Goal: Task Accomplishment & Management: Manage account settings

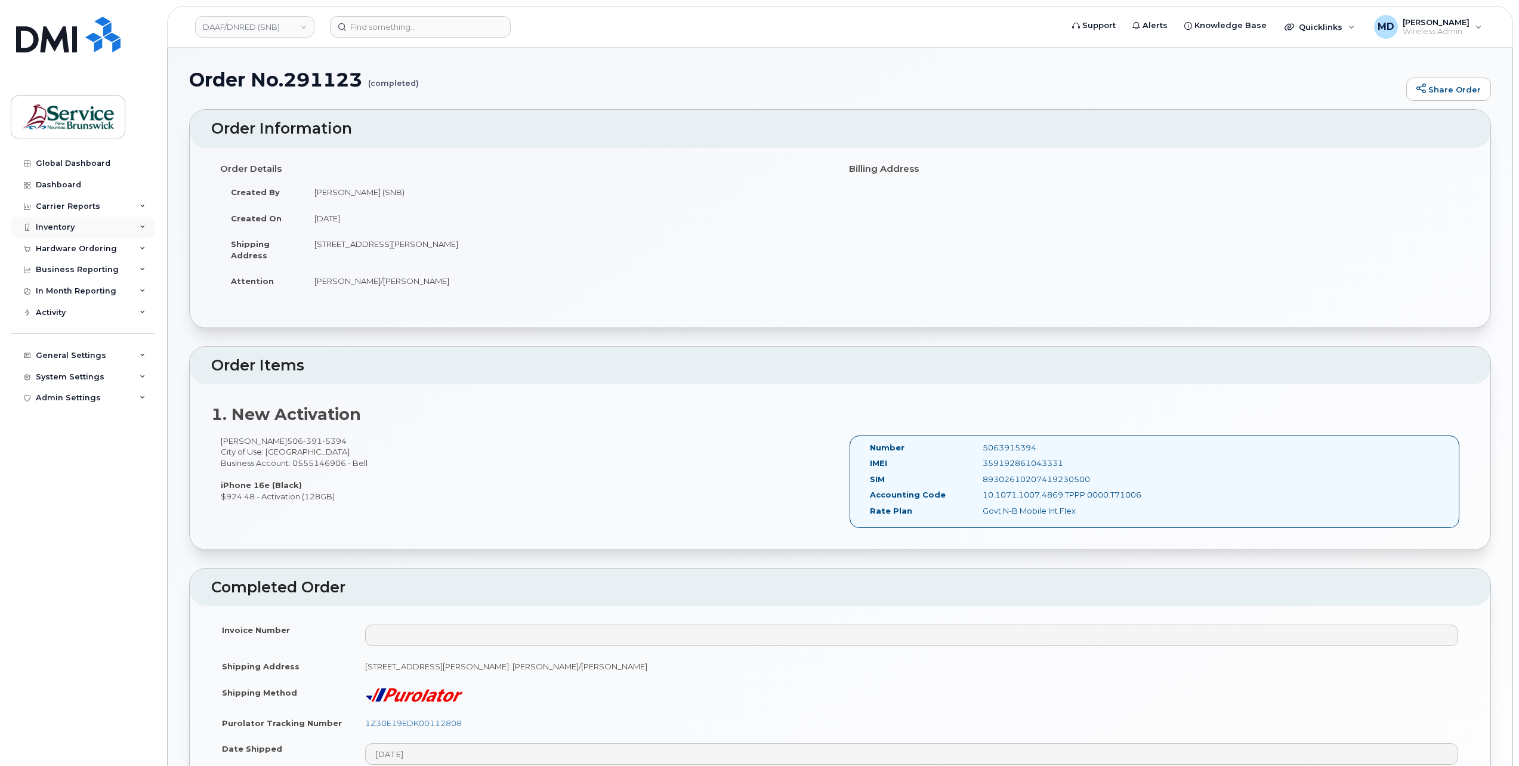
click at [53, 226] on div "Inventory" at bounding box center [55, 228] width 39 height 10
click at [52, 224] on div "Inventory" at bounding box center [55, 228] width 39 height 10
click at [283, 29] on link "DAAF/DNRED (SNB)" at bounding box center [254, 26] width 119 height 21
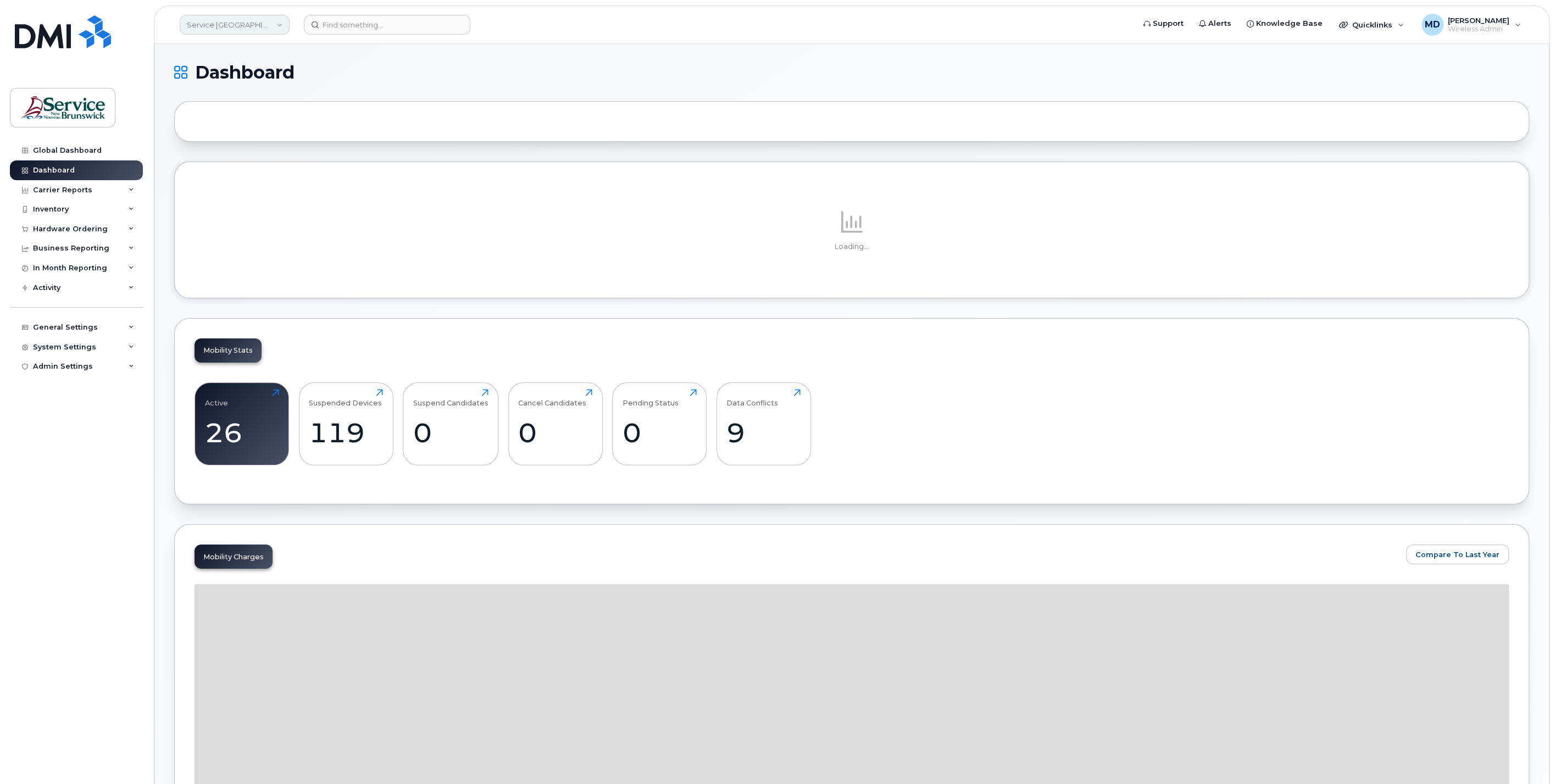
click at [219, 28] on link "Service New Brunswick (SNB)" at bounding box center [234, 24] width 110 height 19
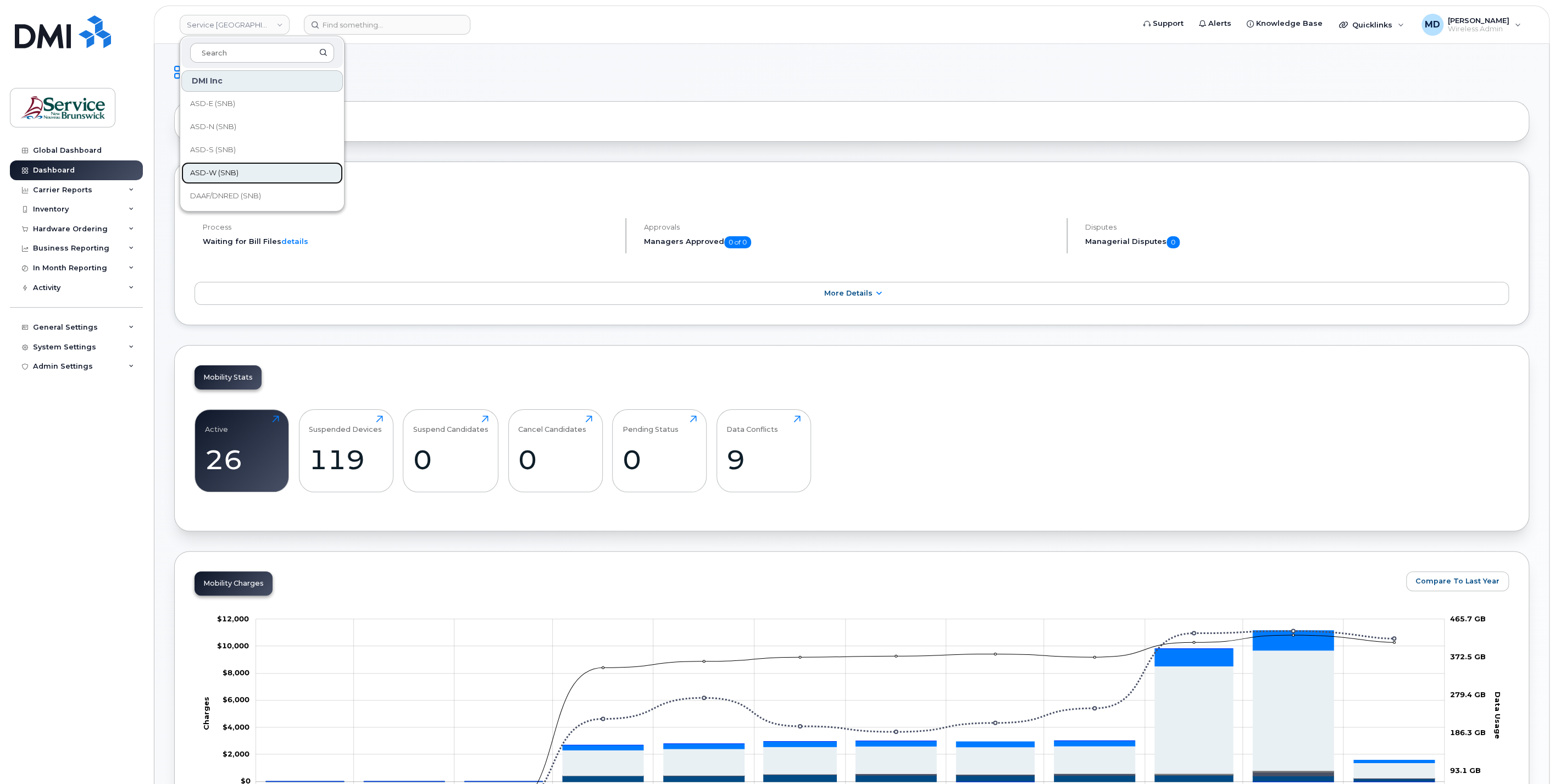
click at [248, 173] on link "ASD-W (SNB)" at bounding box center [261, 173] width 161 height 22
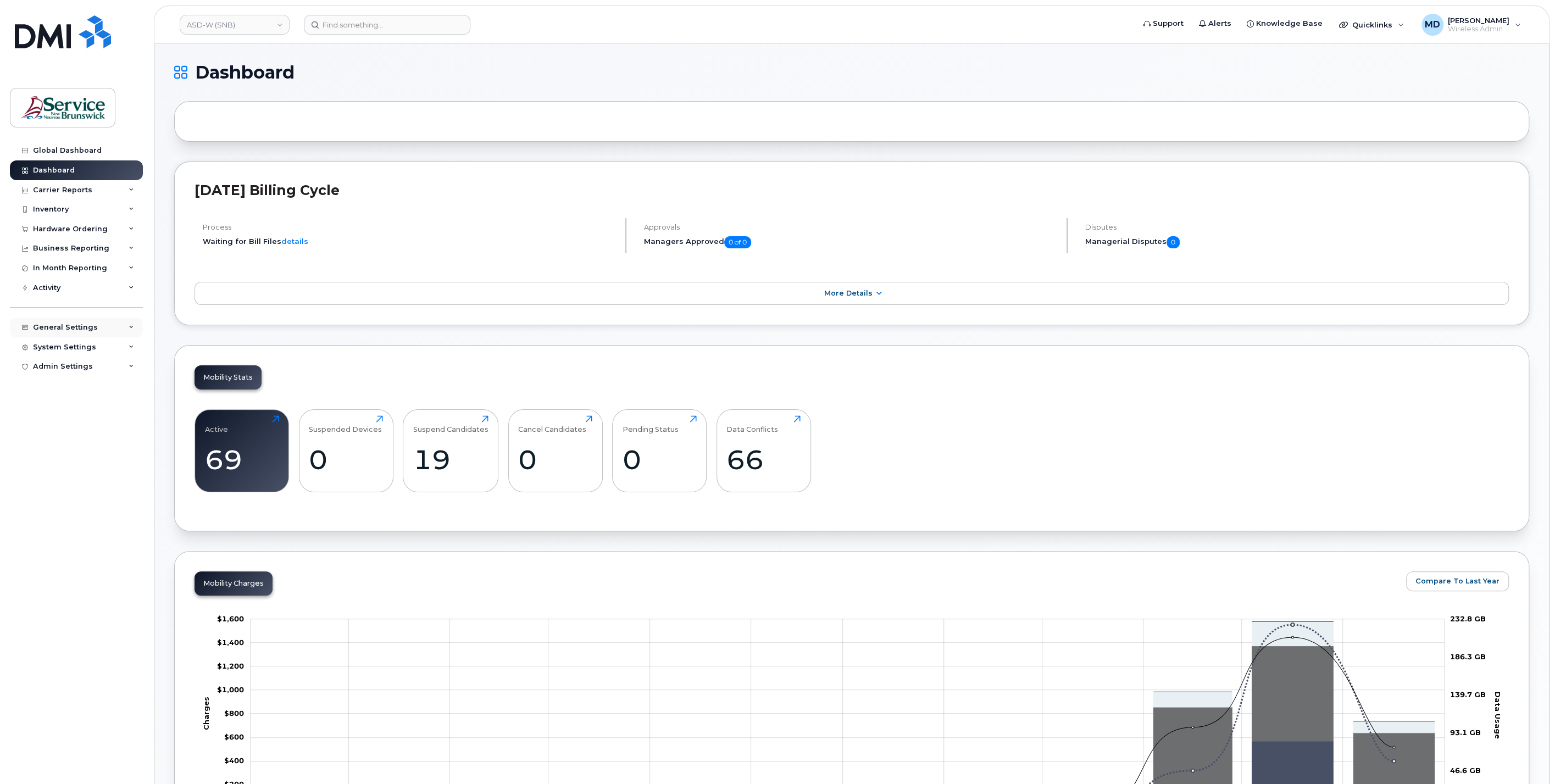
click at [80, 329] on div "General Settings" at bounding box center [65, 328] width 64 height 9
drag, startPoint x: 64, startPoint y: 407, endPoint x: 104, endPoint y: 412, distance: 40.3
click at [64, 407] on div "Locations" at bounding box center [56, 410] width 37 height 10
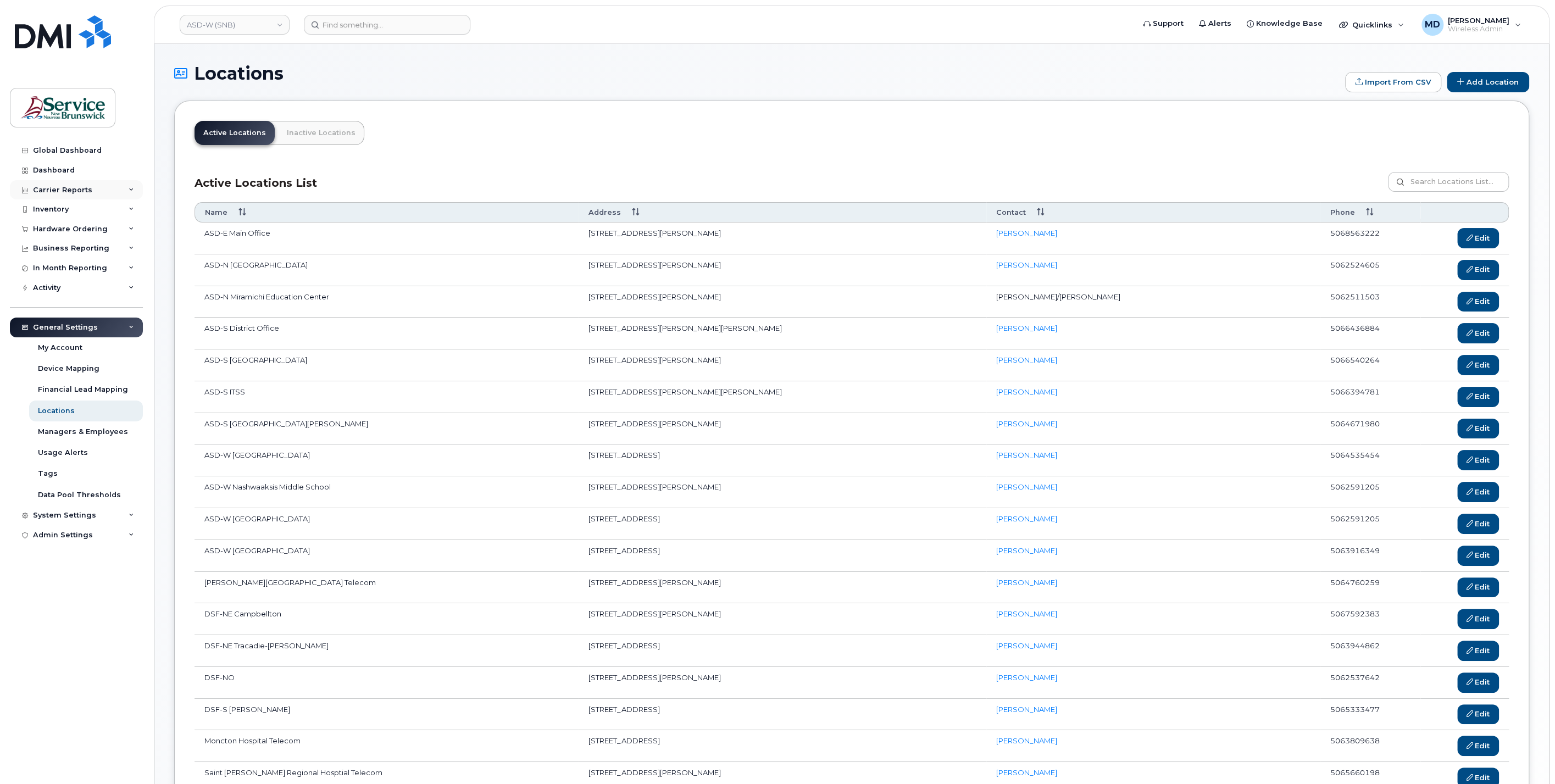
click at [66, 191] on div "Carrier Reports" at bounding box center [63, 190] width 59 height 9
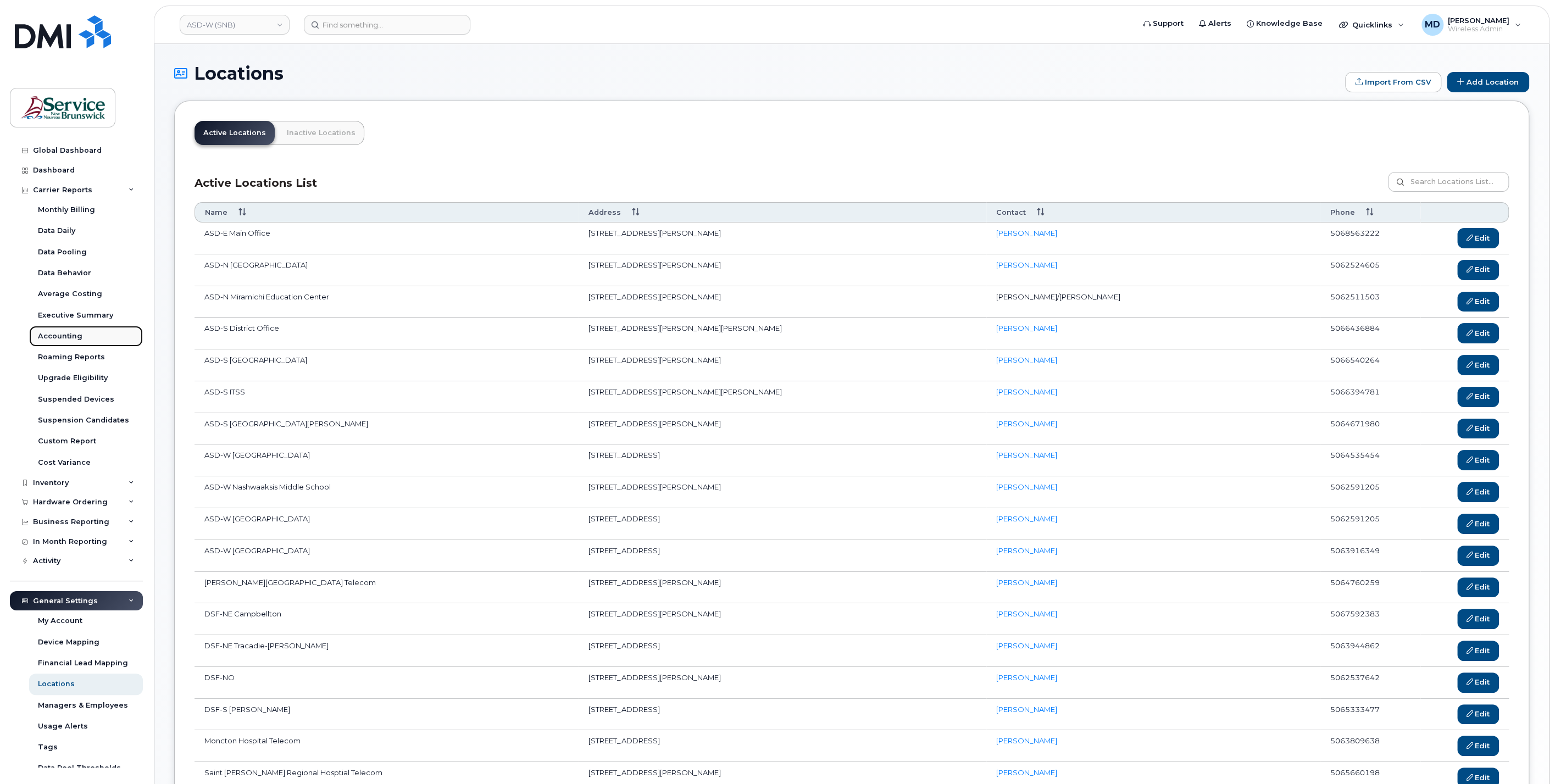
click at [64, 337] on div "Accounting" at bounding box center [60, 336] width 44 height 10
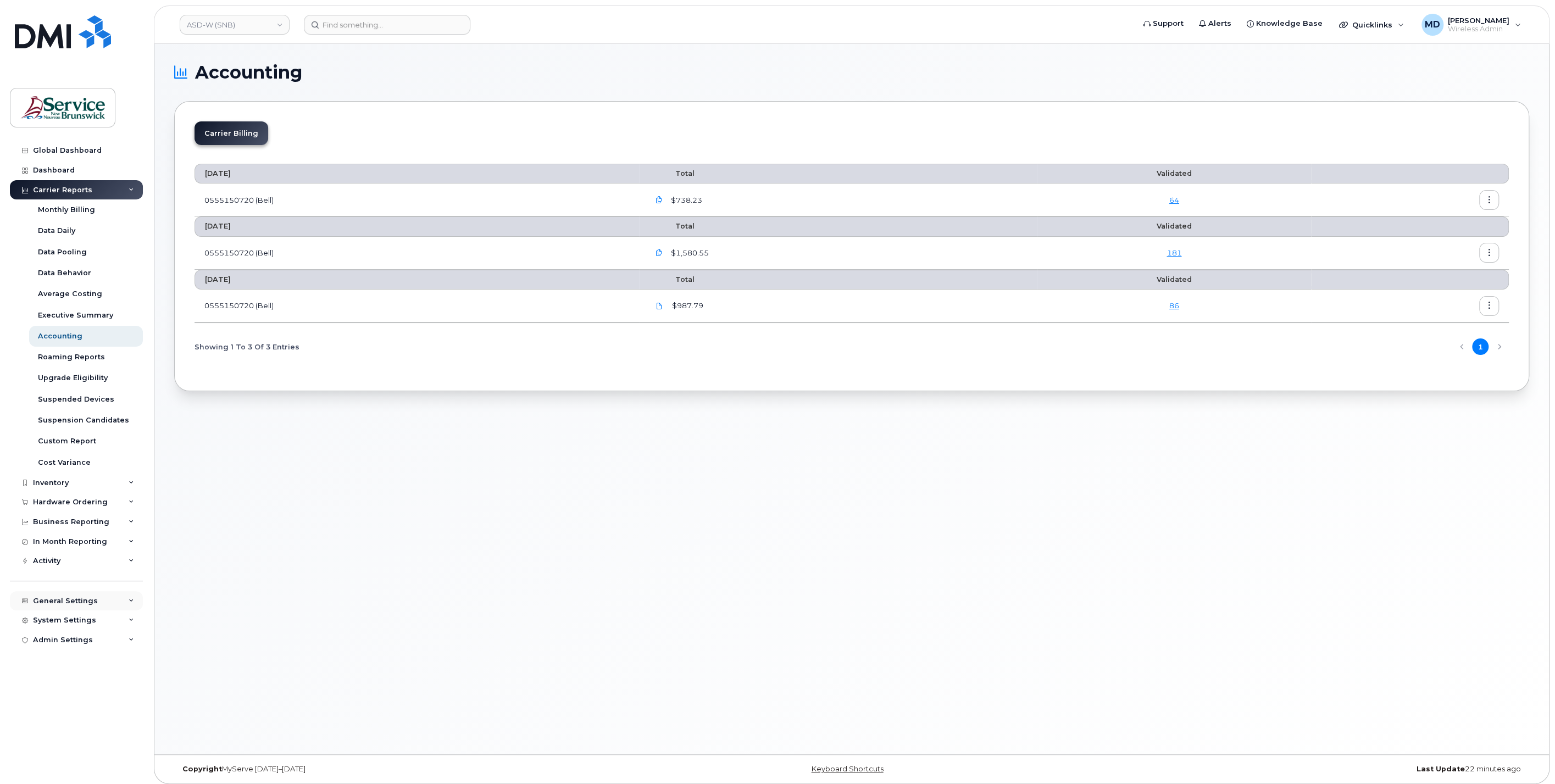
click at [89, 601] on div "General Settings" at bounding box center [65, 601] width 64 height 9
click at [55, 690] on link "Locations" at bounding box center [87, 684] width 114 height 21
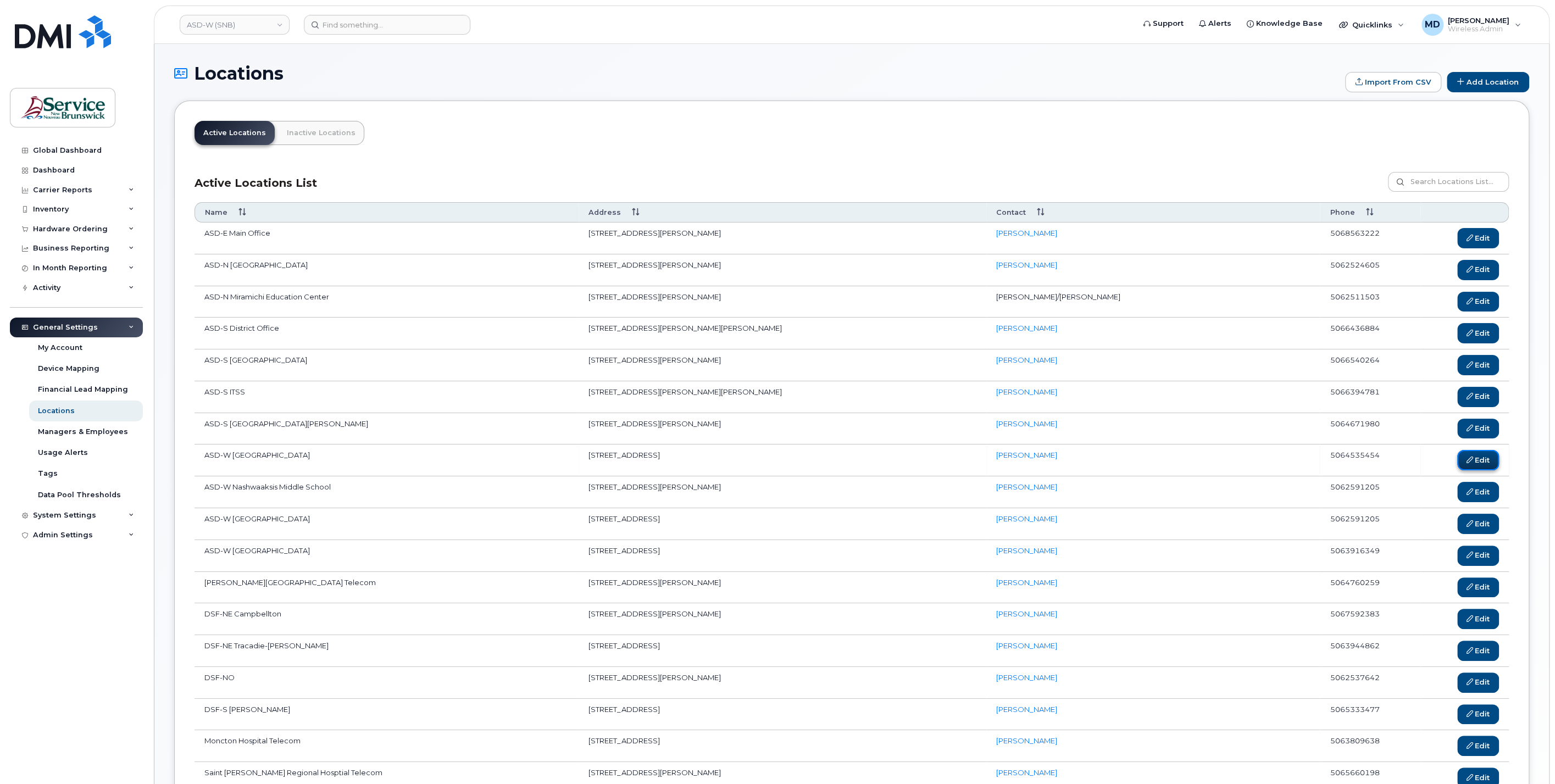
click at [1481, 452] on link "Edit" at bounding box center [1479, 460] width 42 height 20
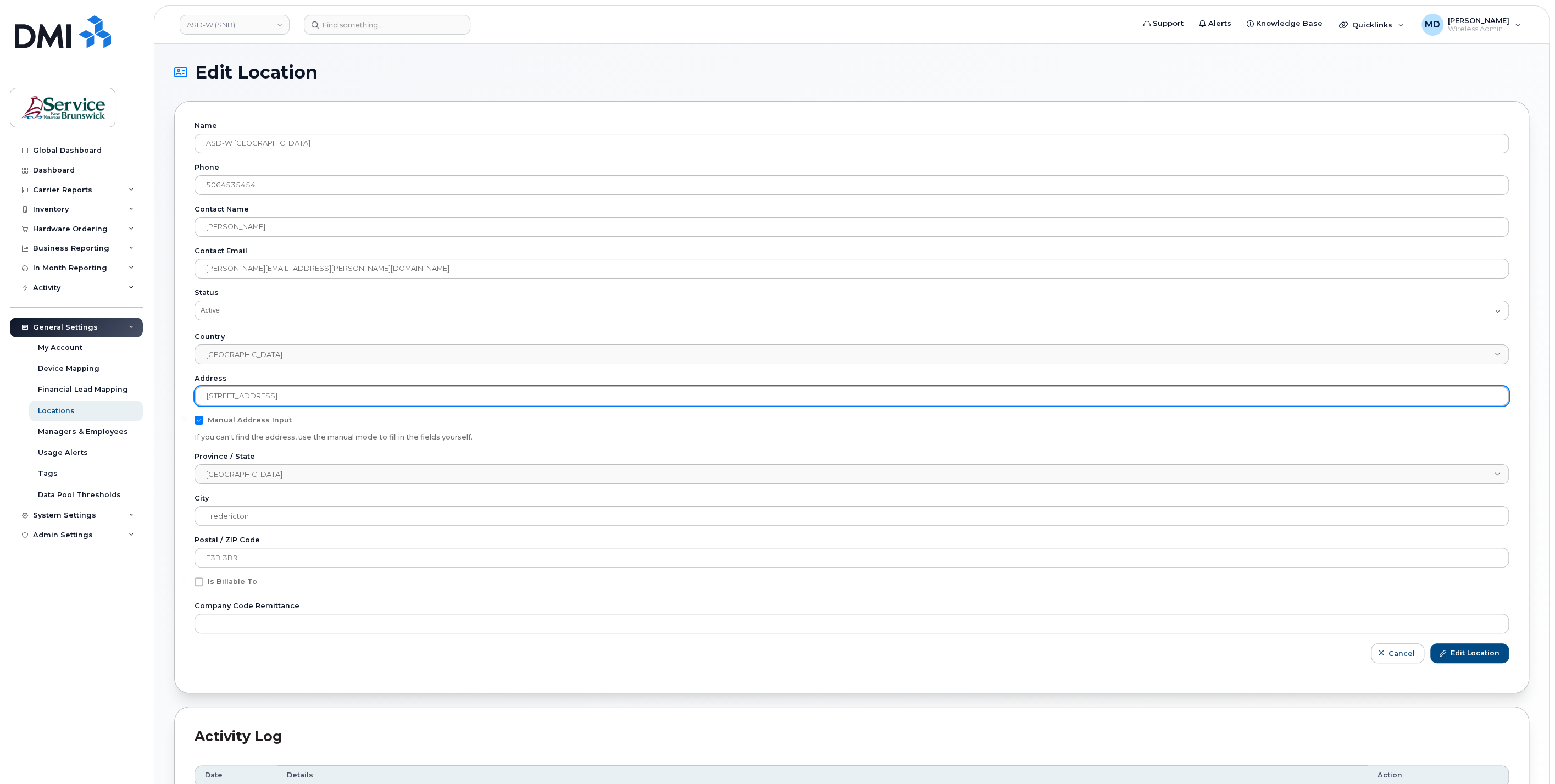
drag, startPoint x: 290, startPoint y: 396, endPoint x: 149, endPoint y: 387, distance: 141.3
click at [150, 387] on body "ASD-W (SNB) Support Alerts Knowledge Base Quicklinks Suspend / Cancel Device Ch…" at bounding box center [777, 478] width 1555 height 957
click at [302, 390] on input "1135 Prospect St" at bounding box center [851, 396] width 1314 height 19
drag, startPoint x: 303, startPoint y: 393, endPoint x: 178, endPoint y: 390, distance: 125.0
click at [170, 389] on div "Edit Location Name ASD-W Fredericton Education Center Phone 5064535454 Contact …" at bounding box center [852, 483] width 1395 height 878
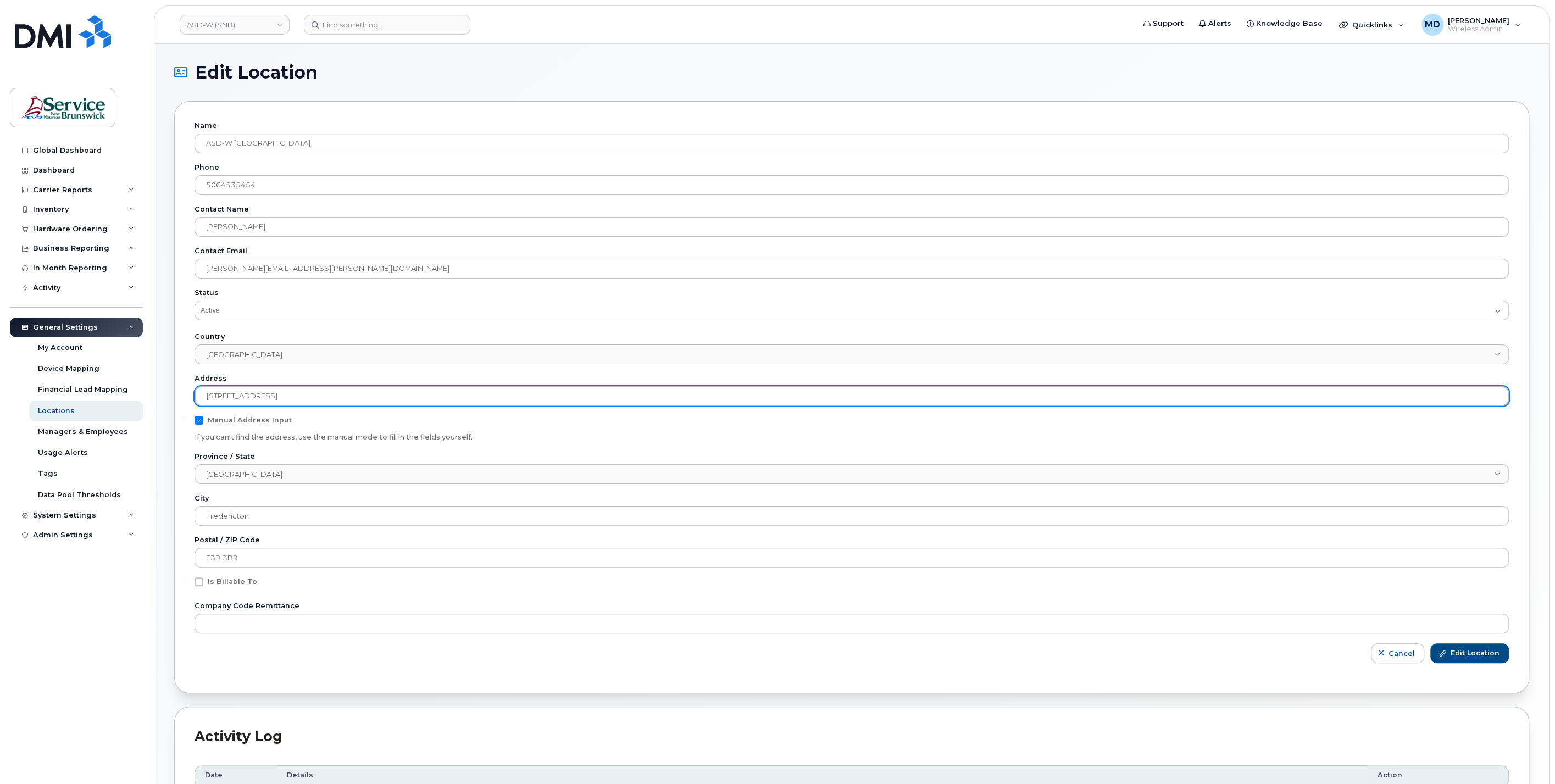
paste input "20 Knowledge Park Drive"
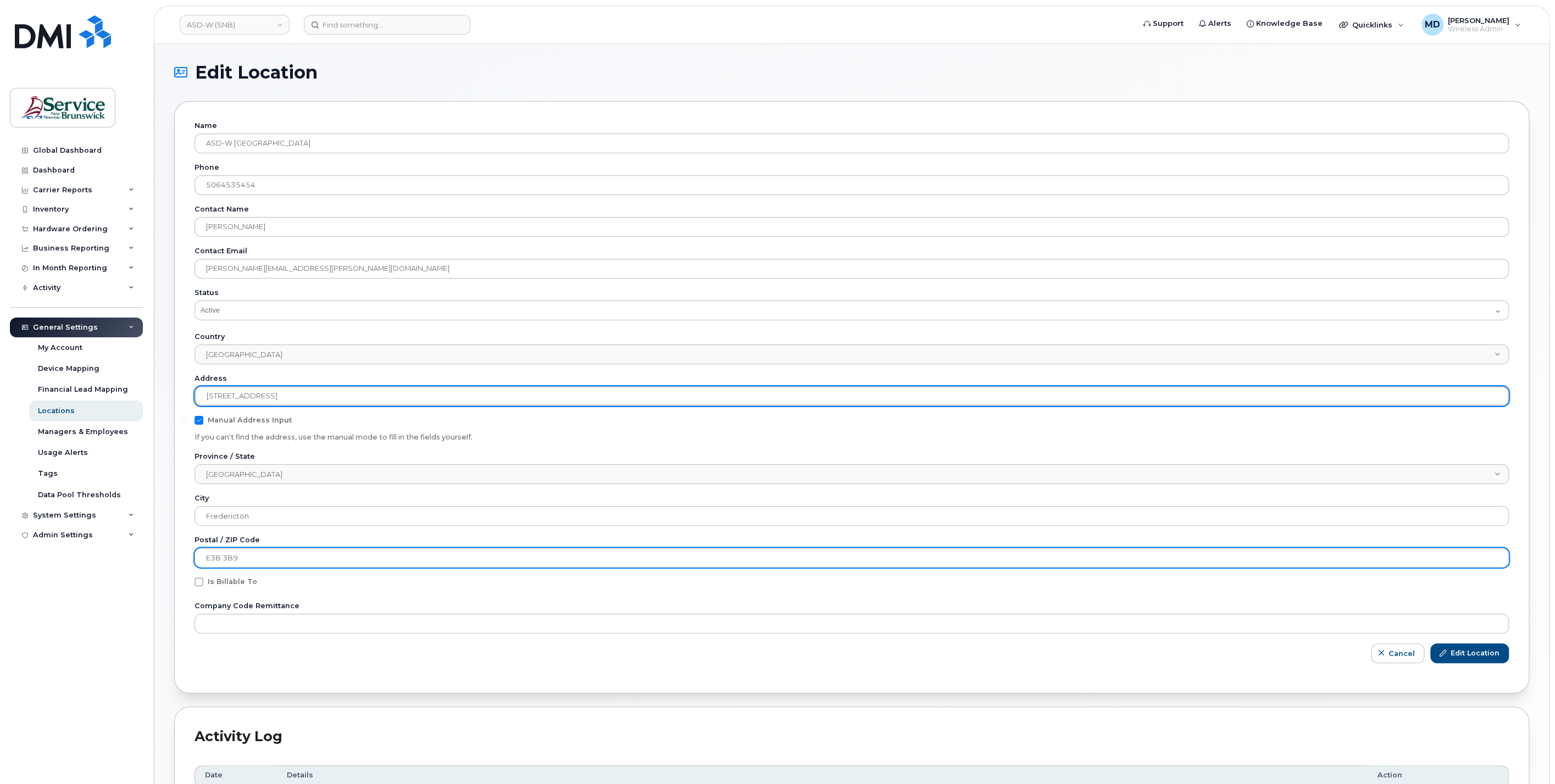
type input "20 Knowledge Park Drive"
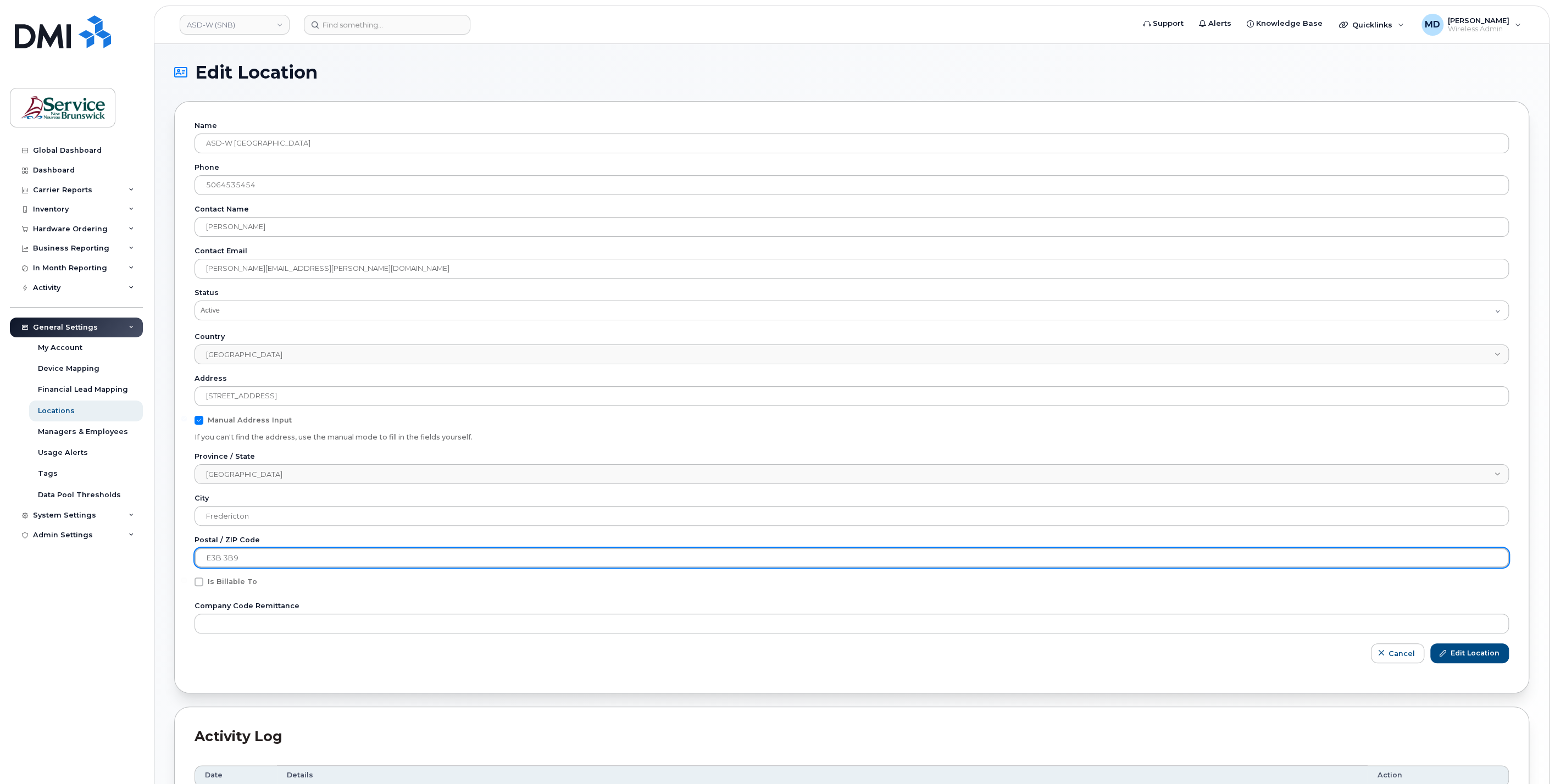
click at [260, 555] on input "E3B 3B9" at bounding box center [851, 557] width 1314 height 19
drag, startPoint x: 253, startPoint y: 554, endPoint x: 153, endPoint y: 561, distance: 100.2
click at [155, 561] on div "Edit Location Name ASD-W Fredericton Education Center Phone 5064535454 Contact …" at bounding box center [852, 483] width 1395 height 878
paste input "C 2P5"
type input "E3C 2P5"
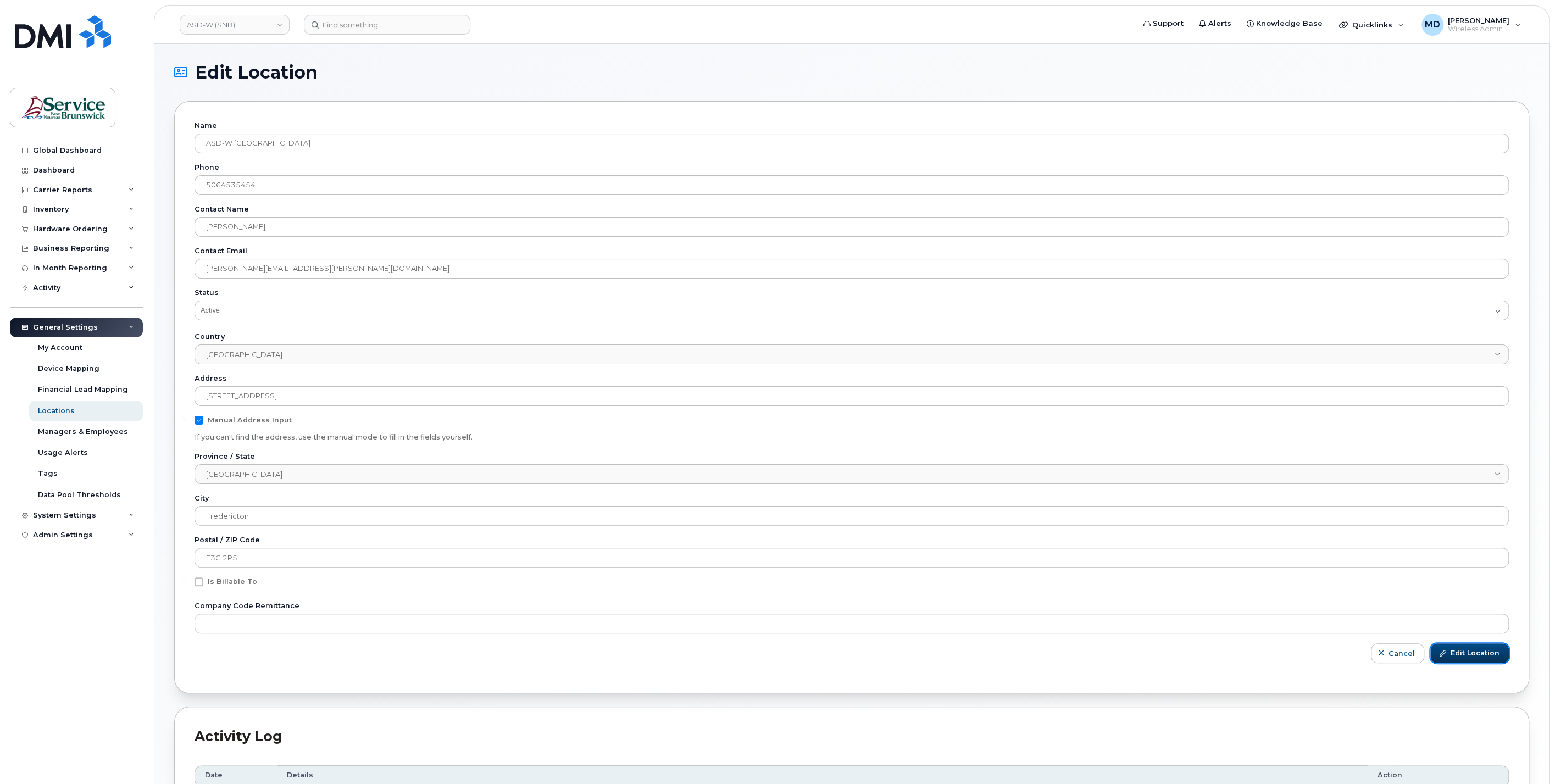
click at [1474, 652] on span "Edit Location" at bounding box center [1474, 652] width 49 height 10
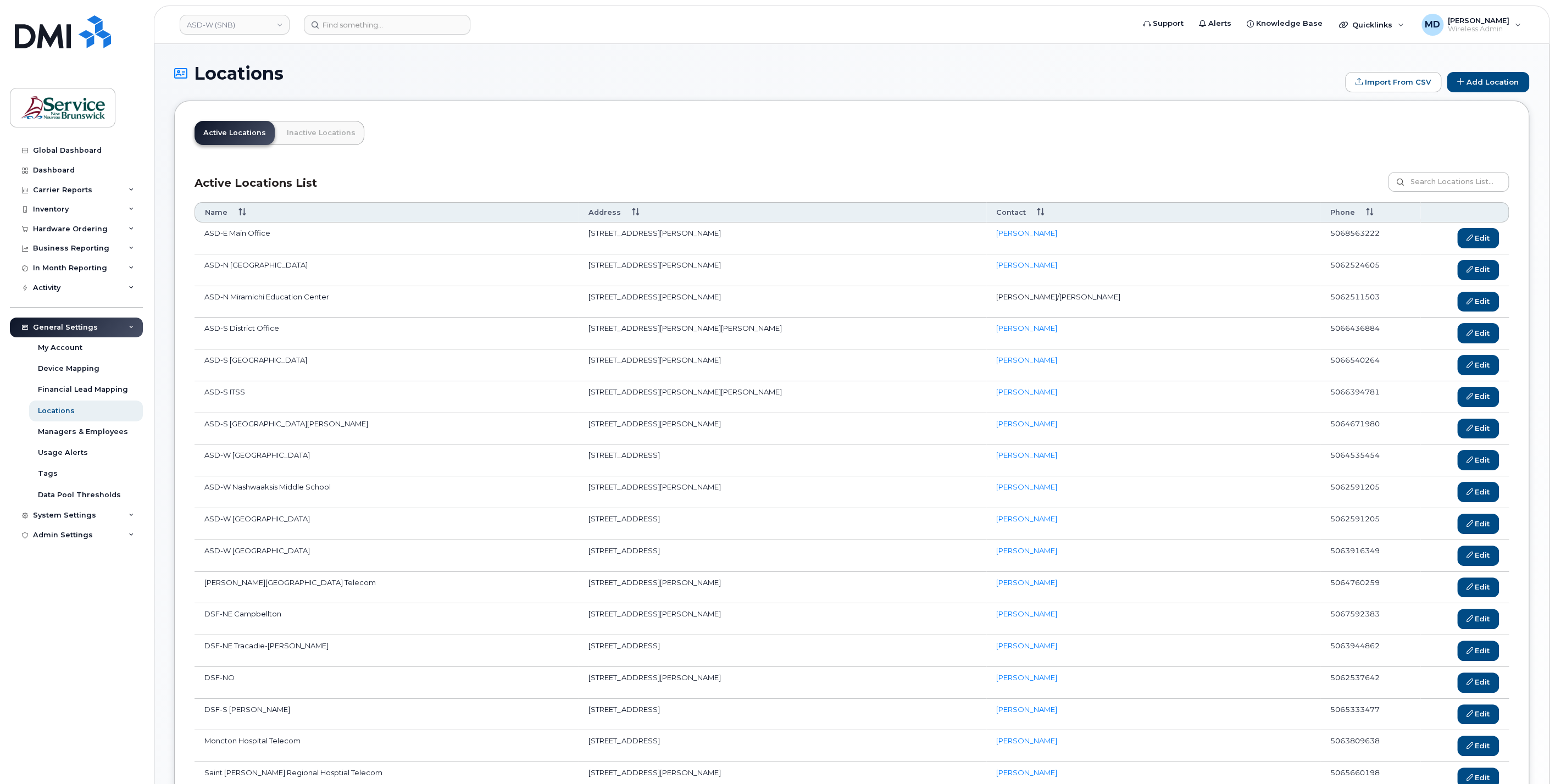
scroll to position [352, 0]
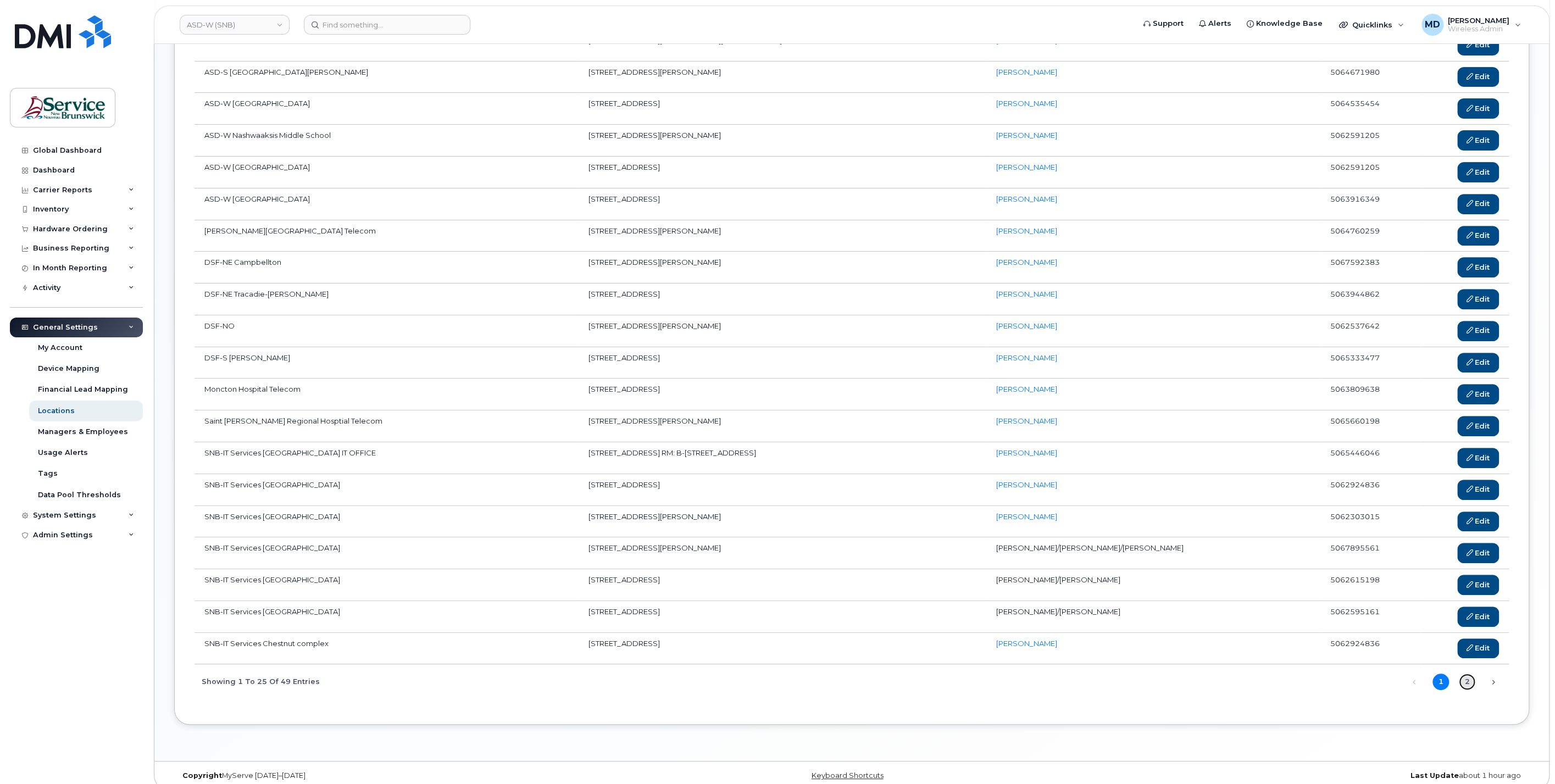
click at [1471, 674] on link "2" at bounding box center [1467, 682] width 17 height 17
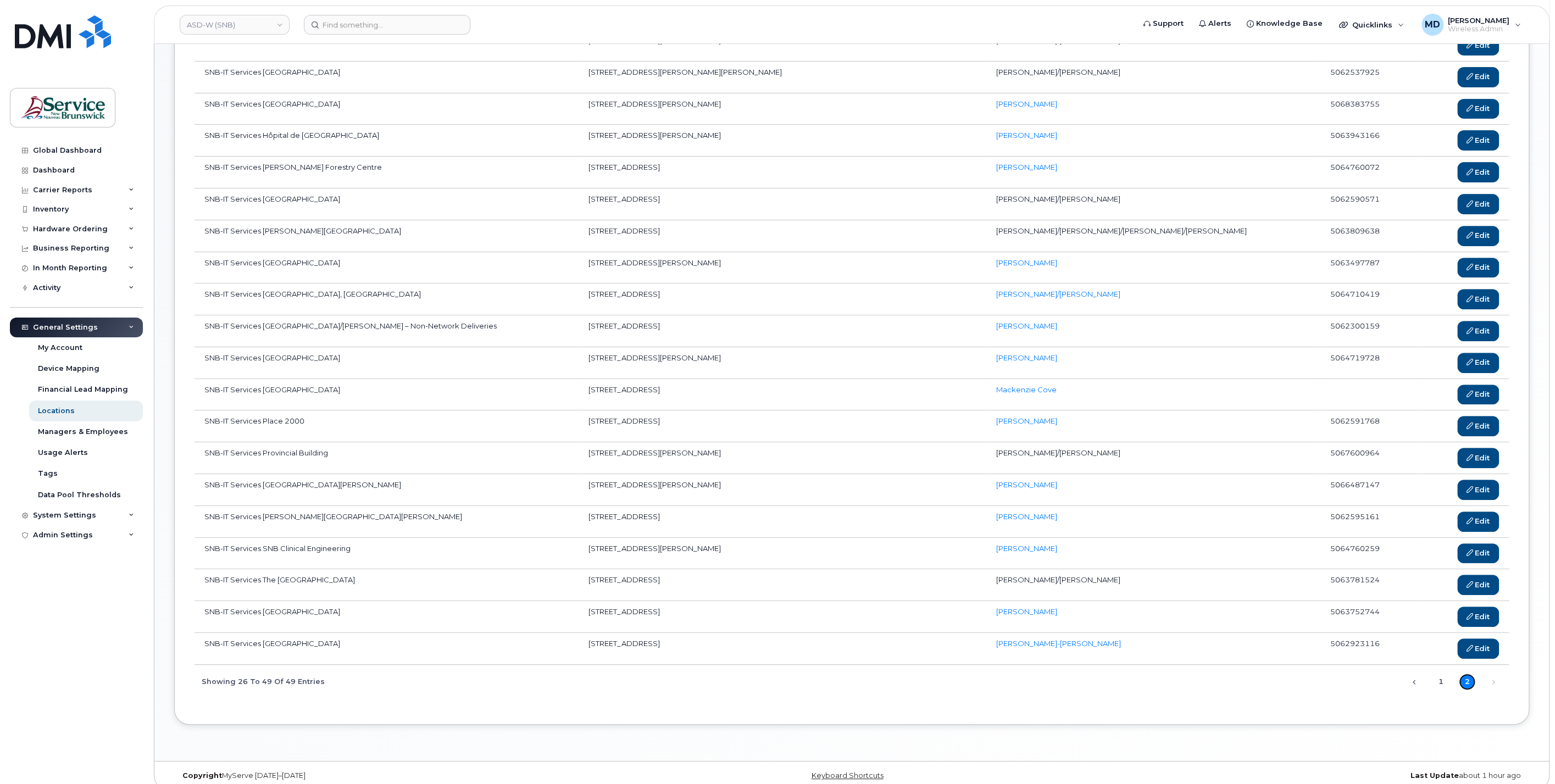
click at [1468, 674] on link "2" at bounding box center [1467, 682] width 17 height 17
click at [1443, 674] on link "1" at bounding box center [1441, 682] width 17 height 17
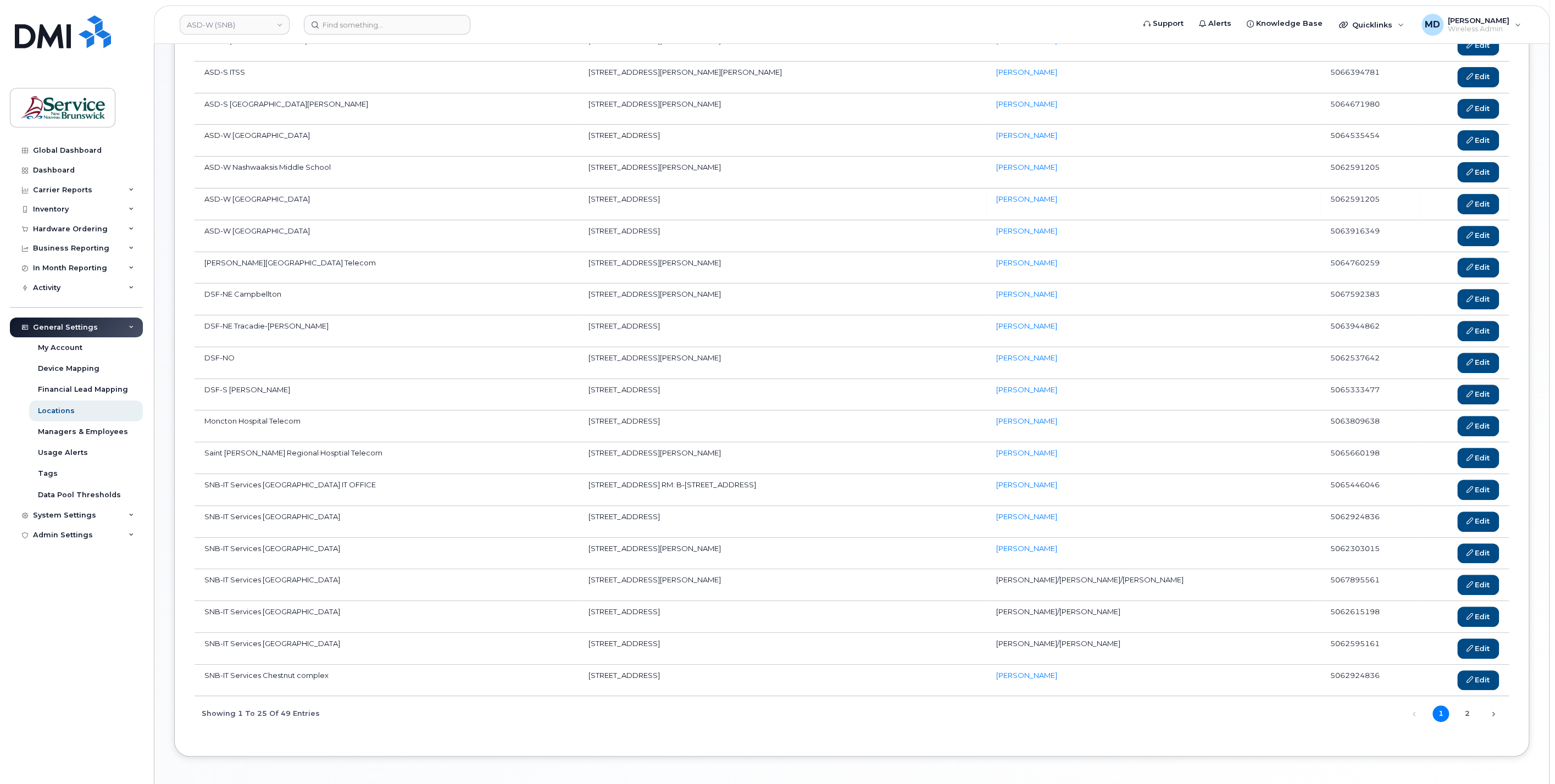
scroll to position [0, 0]
